Goal: Transaction & Acquisition: Download file/media

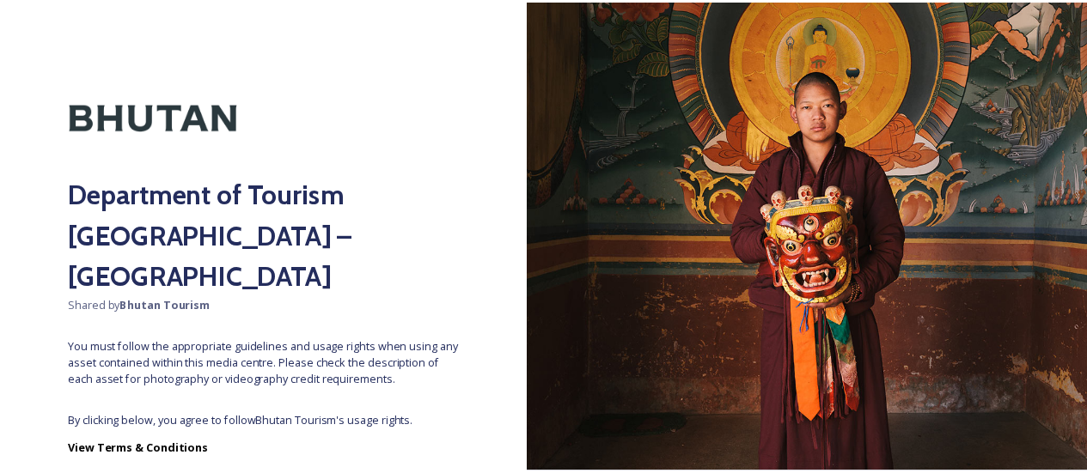
scroll to position [89, 0]
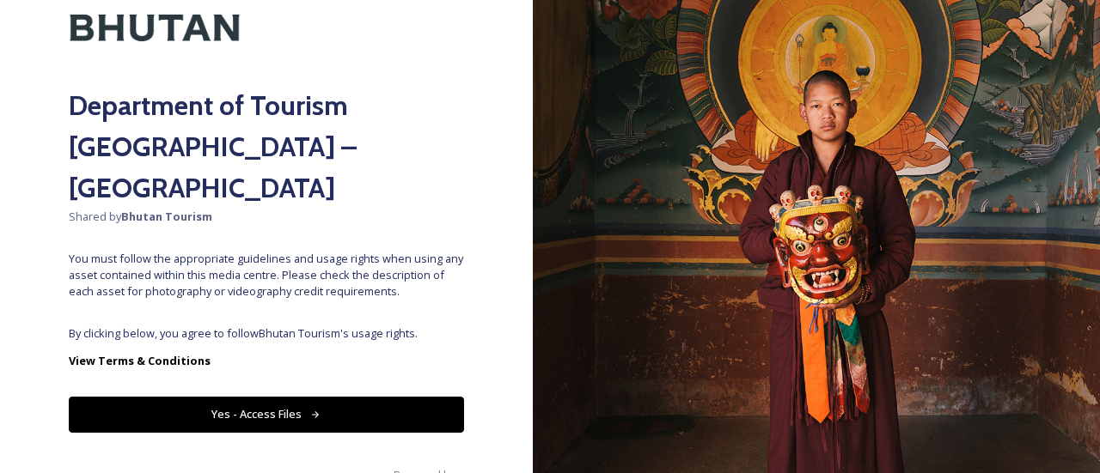
click at [265, 397] on button "Yes - Access Files" at bounding box center [266, 414] width 395 height 35
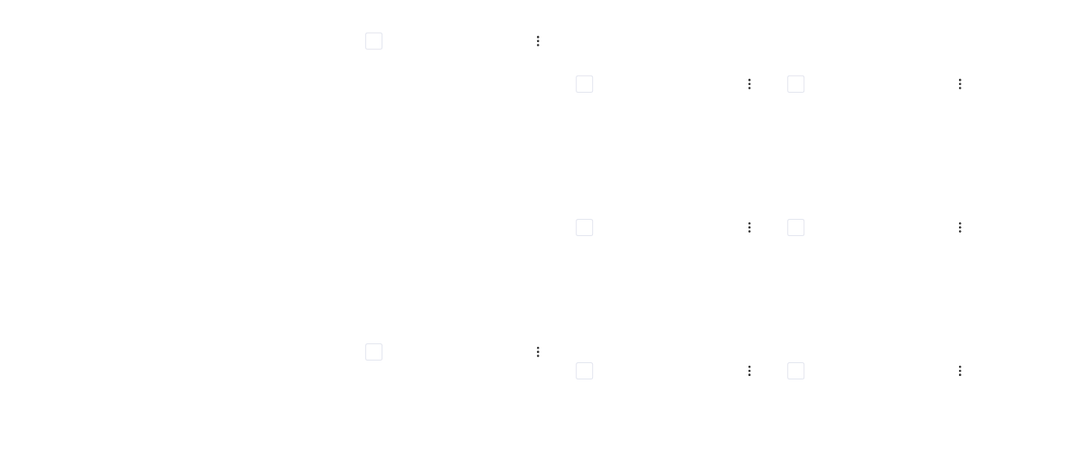
scroll to position [6021, 0]
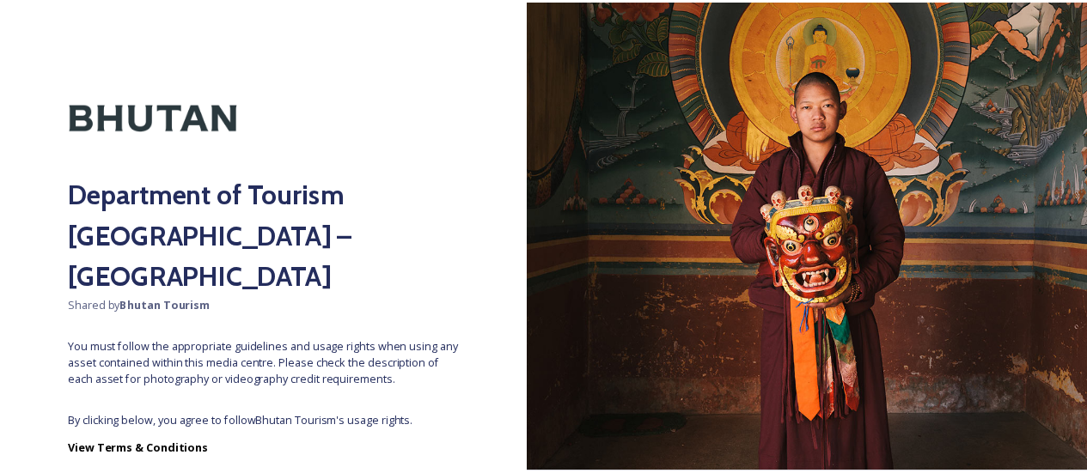
scroll to position [89, 0]
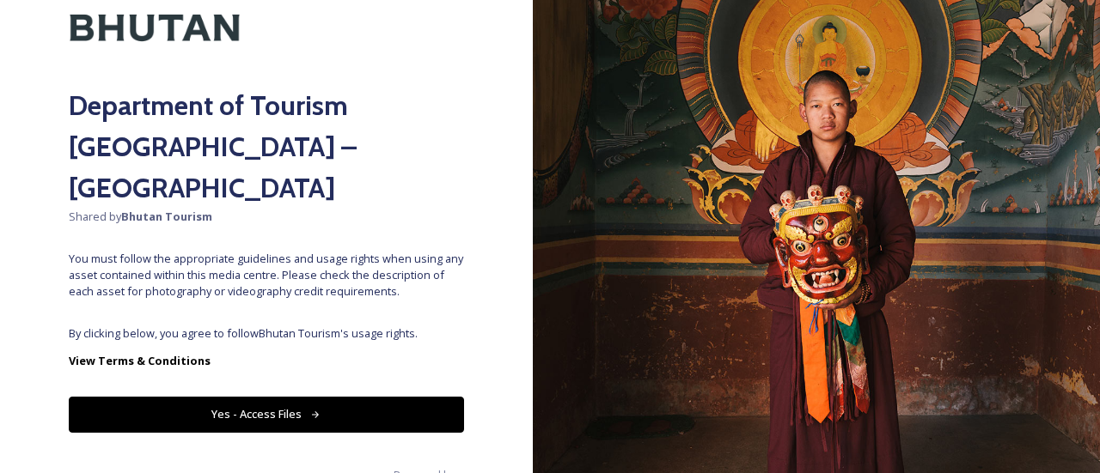
click at [321, 397] on button "Yes - Access Files" at bounding box center [266, 414] width 395 height 35
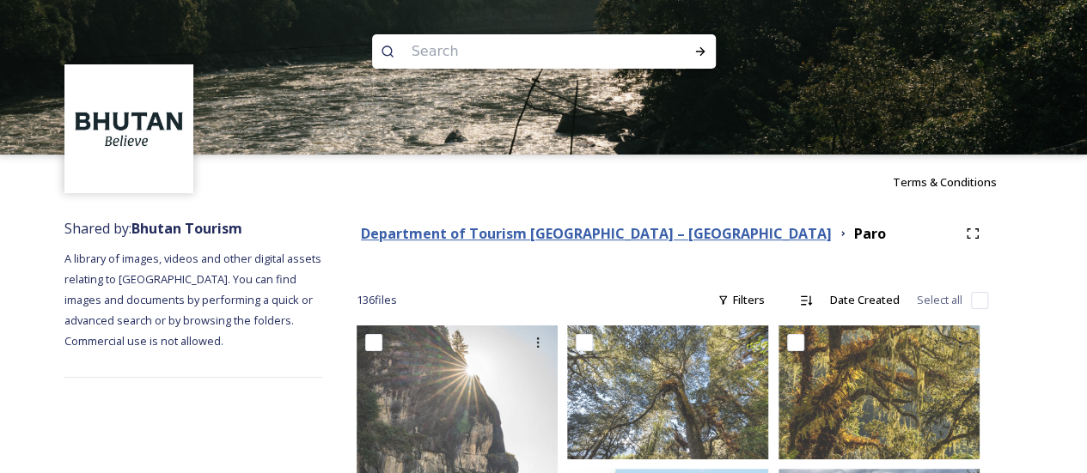
click at [593, 233] on strong "Department of Tourism [GEOGRAPHIC_DATA] – [GEOGRAPHIC_DATA]" at bounding box center [596, 233] width 471 height 19
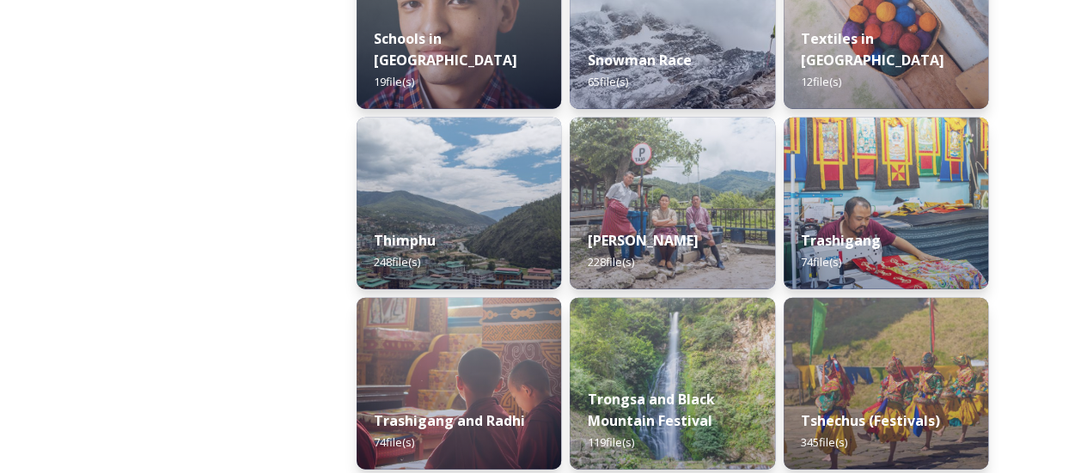
scroll to position [2077, 0]
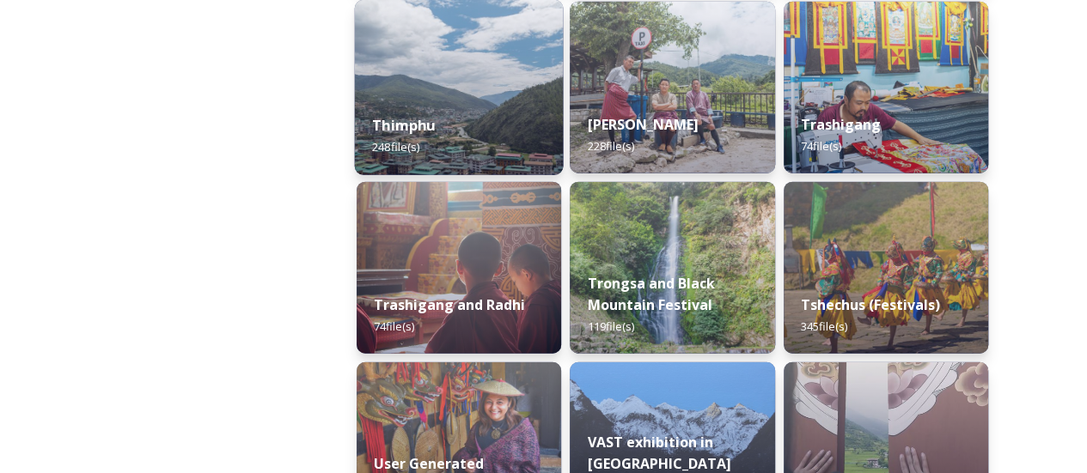
click at [481, 159] on div "Thimphu 248 file(s)" at bounding box center [459, 136] width 209 height 78
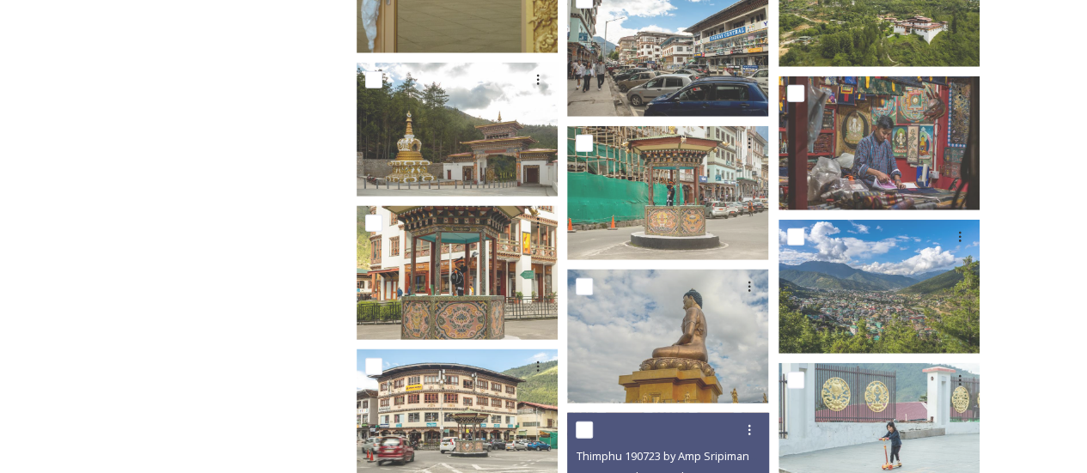
scroll to position [12054, 0]
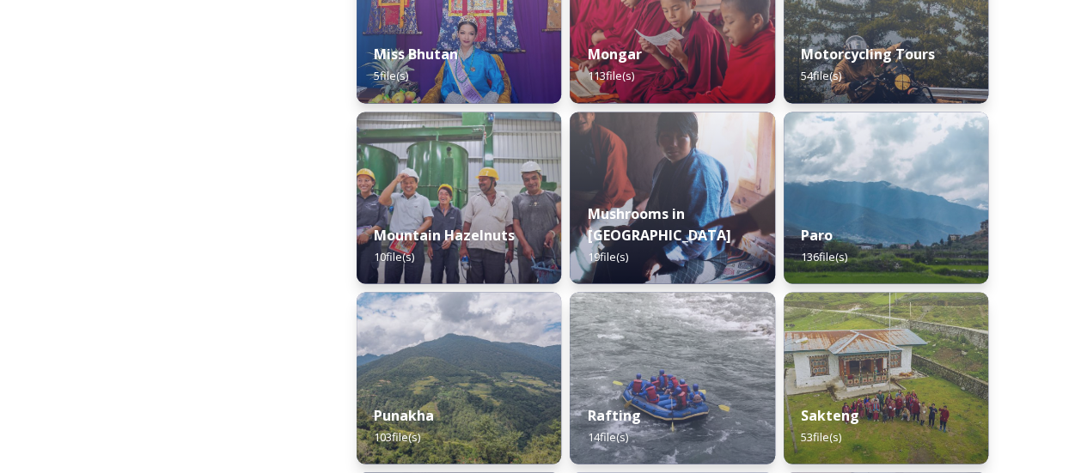
scroll to position [1470, 0]
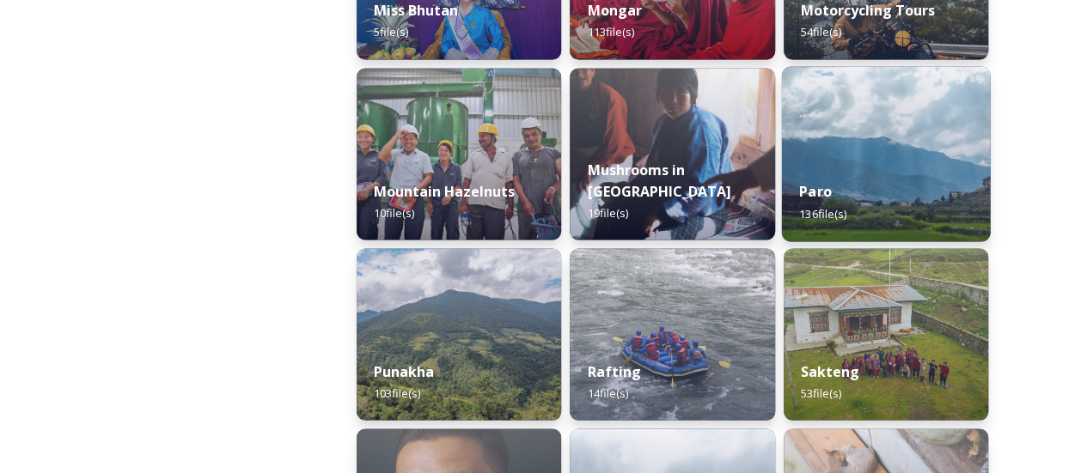
click at [907, 189] on div "Paro 136 file(s)" at bounding box center [885, 202] width 209 height 78
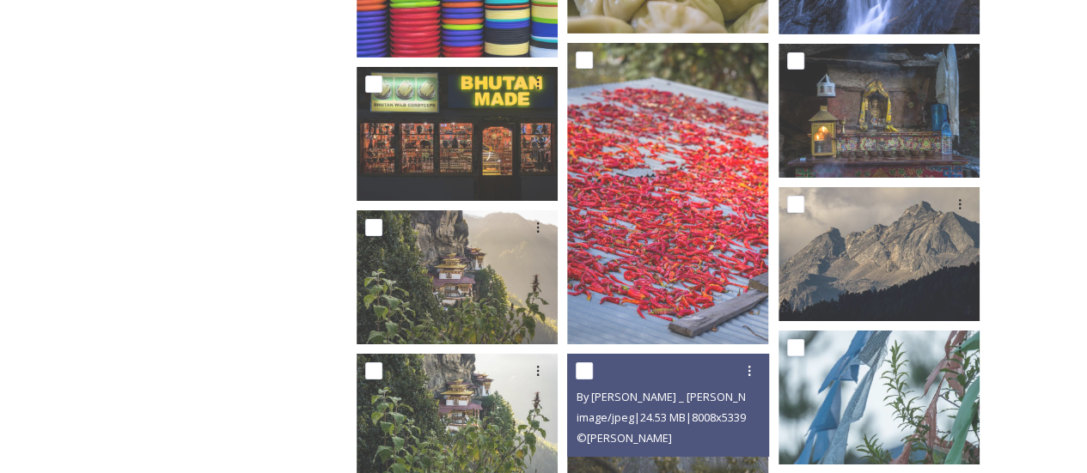
scroll to position [2912, 0]
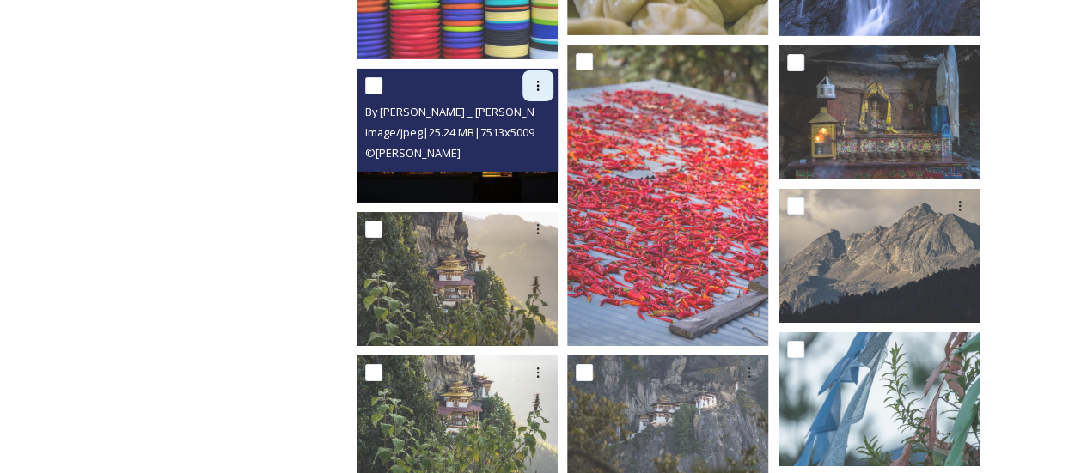
click at [535, 95] on div at bounding box center [537, 85] width 31 height 31
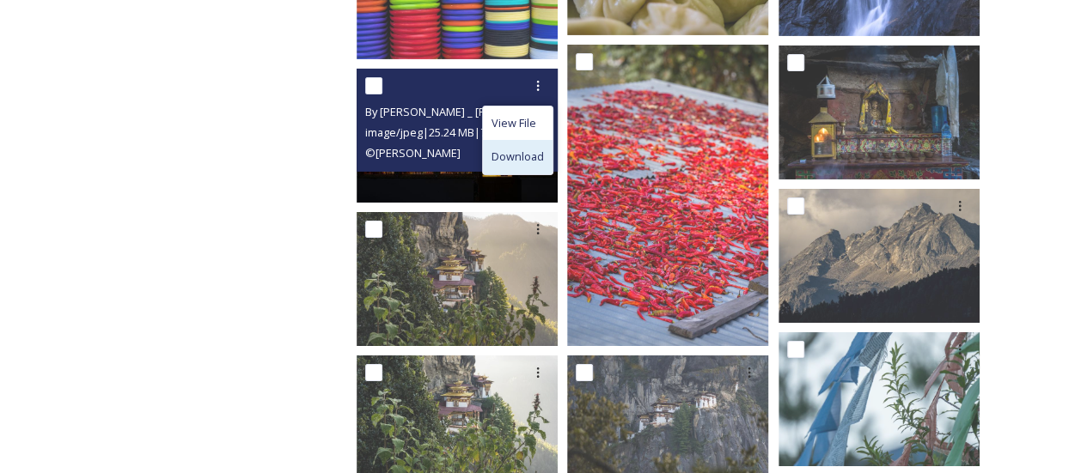
click at [516, 156] on span "Download" at bounding box center [517, 157] width 52 height 16
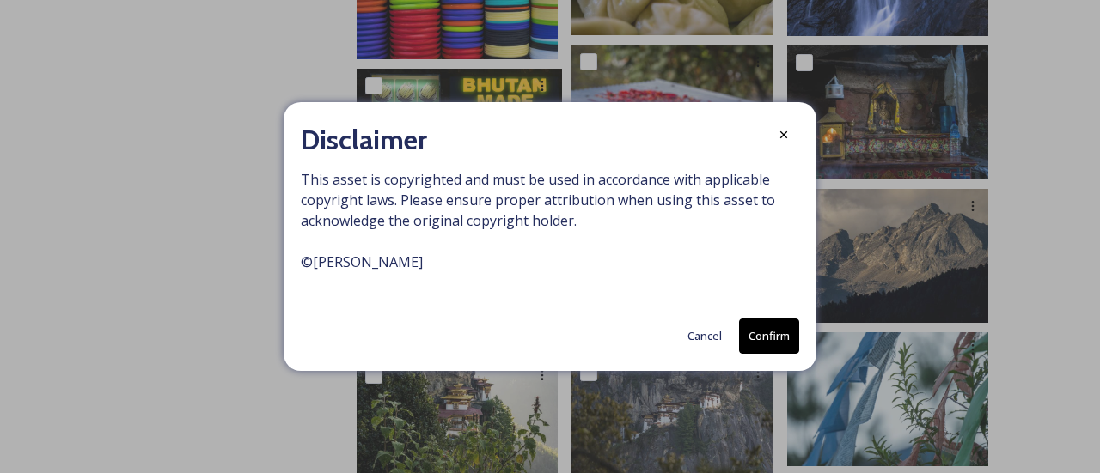
click at [772, 328] on button "Confirm" at bounding box center [769, 336] width 60 height 35
